Goal: Transaction & Acquisition: Purchase product/service

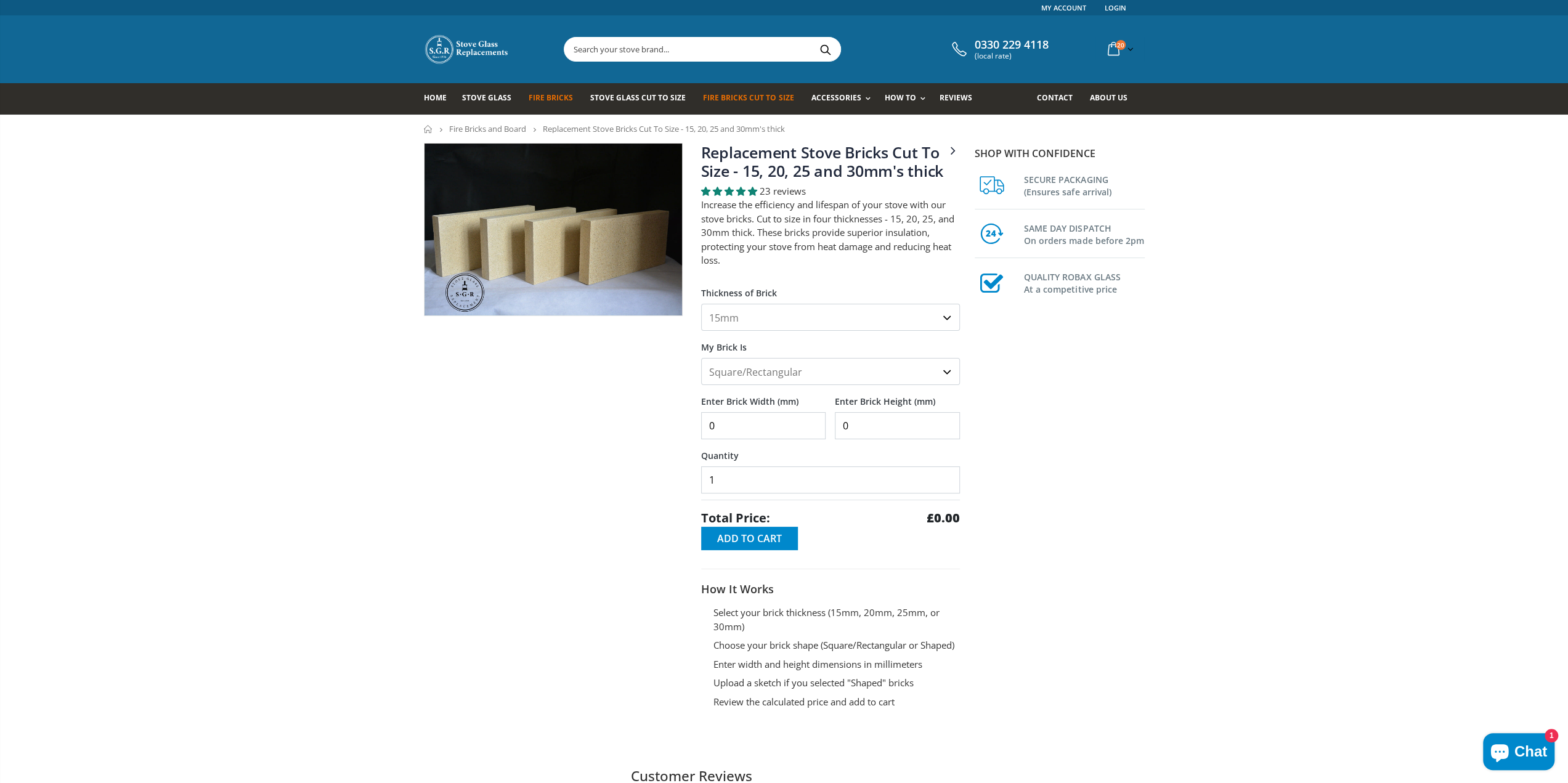
click at [751, 381] on select "Square/Rectangular Shaped (+£8)" at bounding box center [830, 371] width 259 height 27
click at [750, 371] on select "Square/Rectangular Shaped (+£8)" at bounding box center [830, 371] width 259 height 27
click at [762, 414] on input "0" at bounding box center [763, 425] width 125 height 27
type input "0"
type input "320"
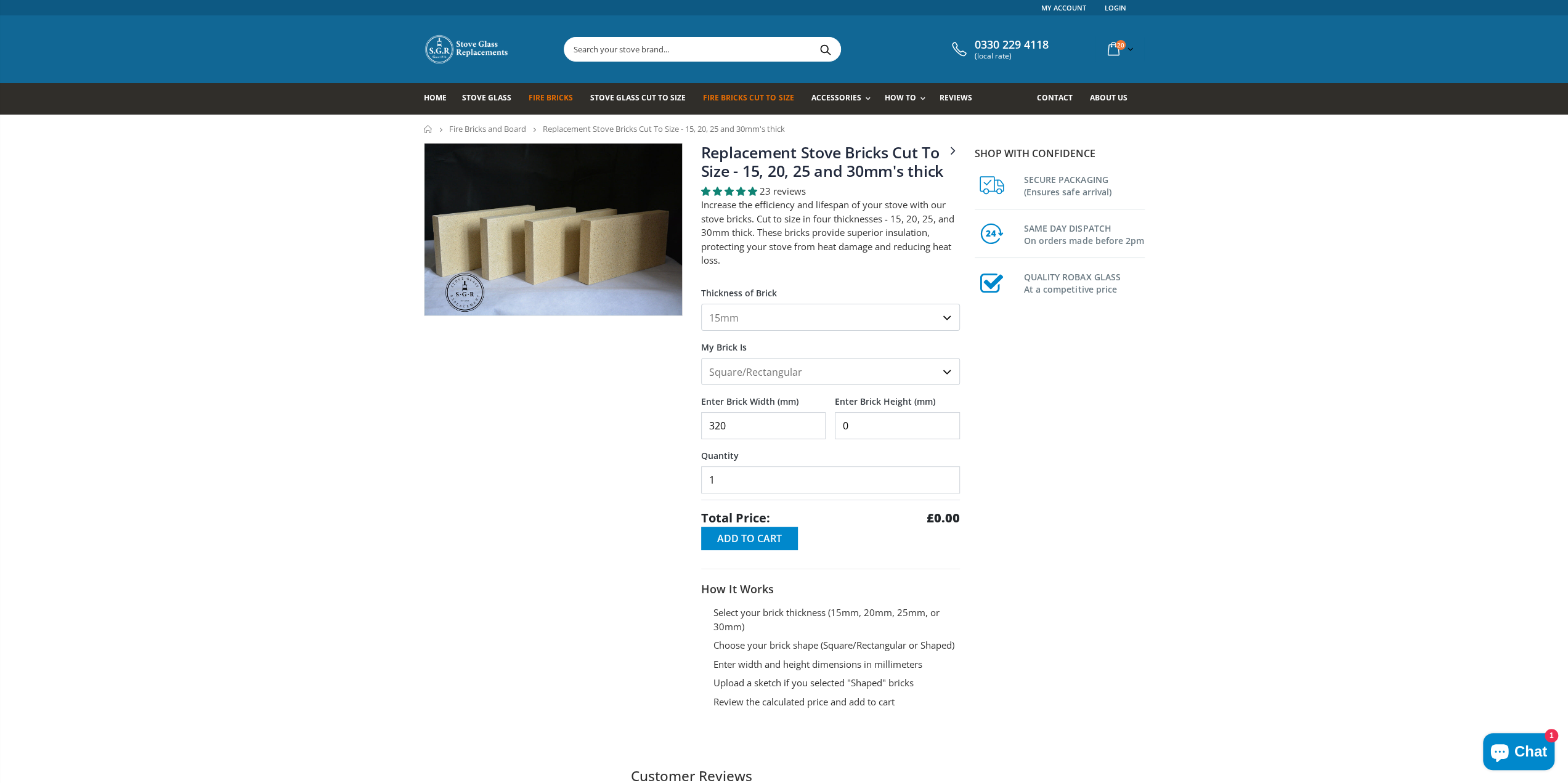
click at [890, 427] on input "0" at bounding box center [897, 425] width 125 height 27
type input "160"
click at [783, 481] on input "1" at bounding box center [830, 480] width 259 height 27
drag, startPoint x: 733, startPoint y: 482, endPoint x: 608, endPoint y: 488, distance: 125.1
click at [608, 488] on div "3 - 4.5" x 9" fire bricks for Villager stoves Replacement Stove Bricks Cut To S…" at bounding box center [692, 447] width 555 height 609
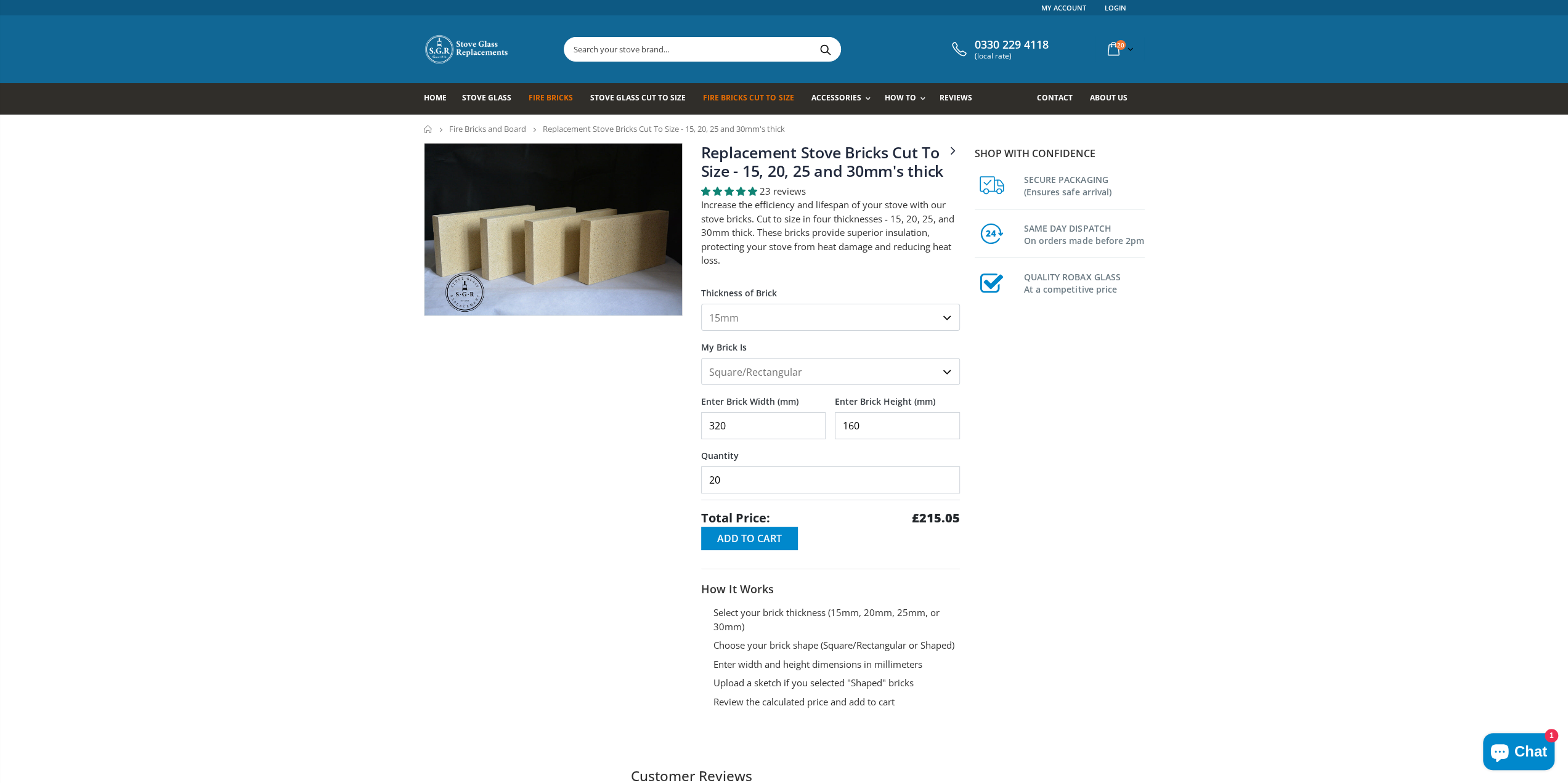
type input "20"
